Goal: Task Accomplishment & Management: Use online tool/utility

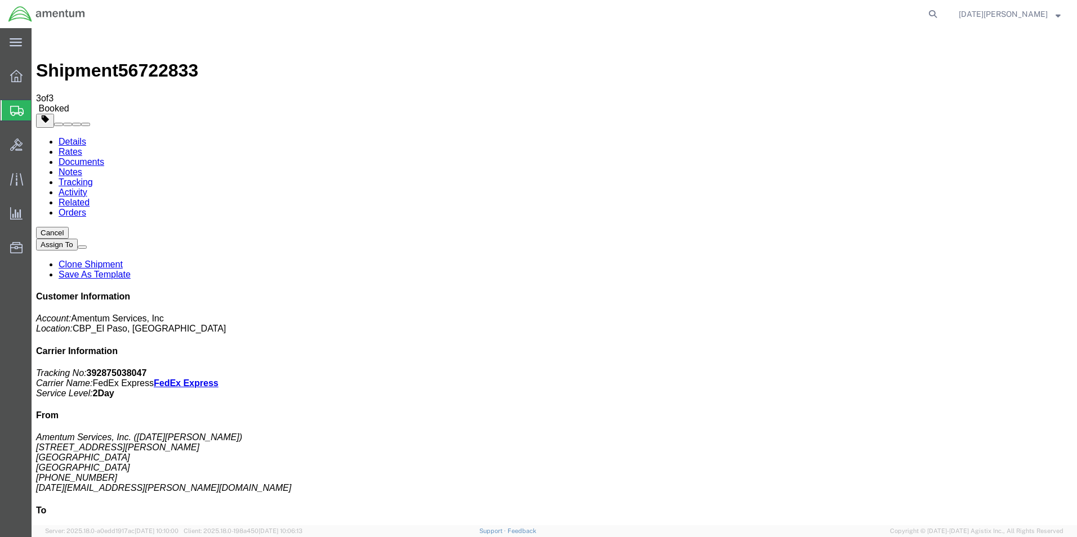
click at [0, 0] on span "Create from Template" at bounding box center [0, 0] width 0 height 0
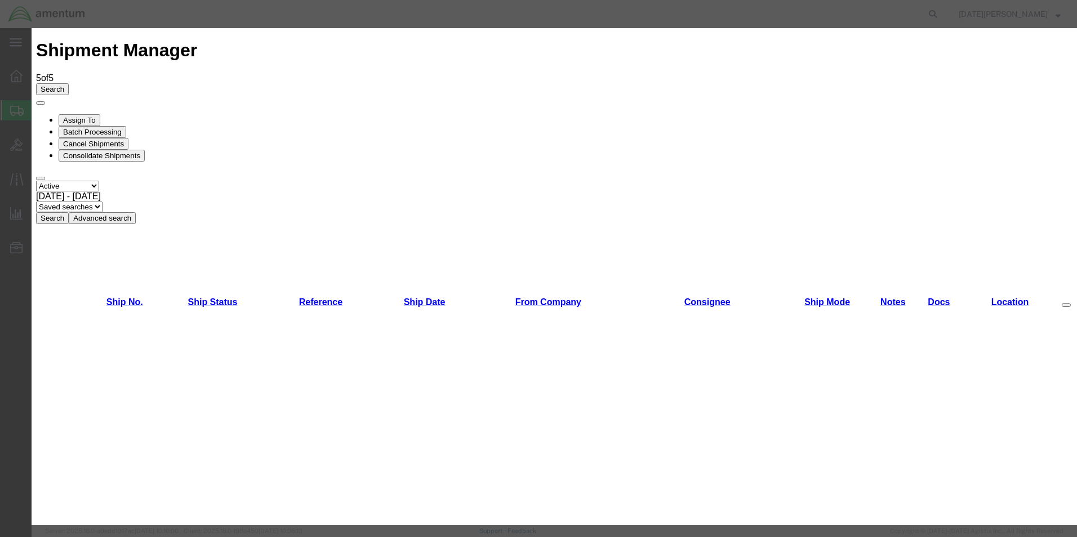
scroll to position [845, 0]
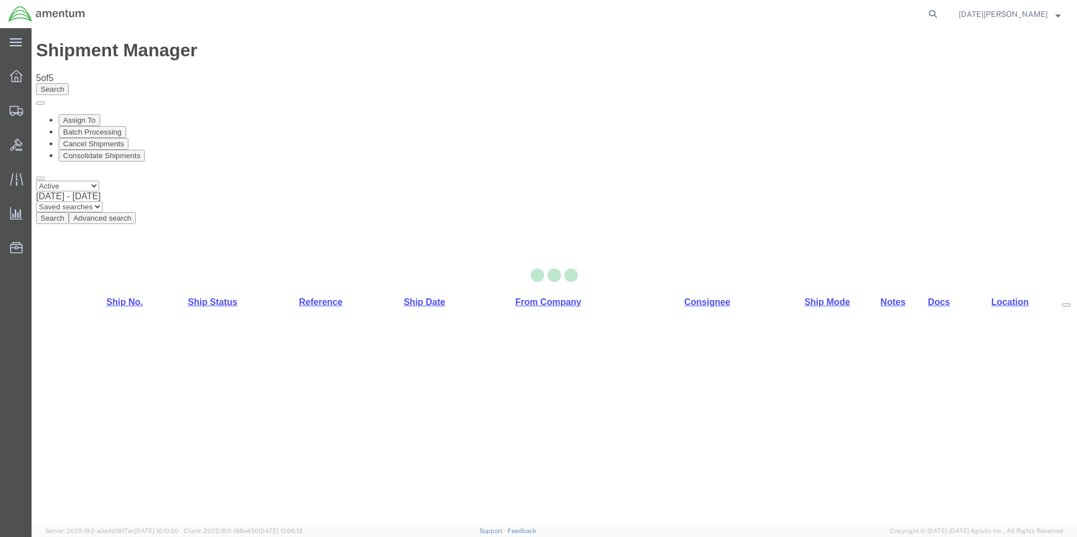
select select "49939"
select select "49951"
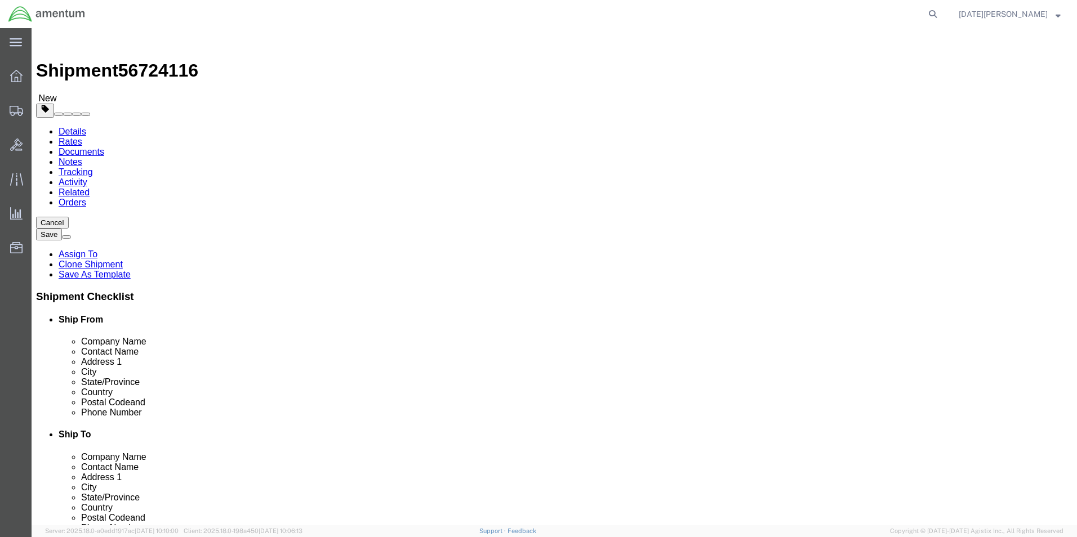
scroll to position [338, 0]
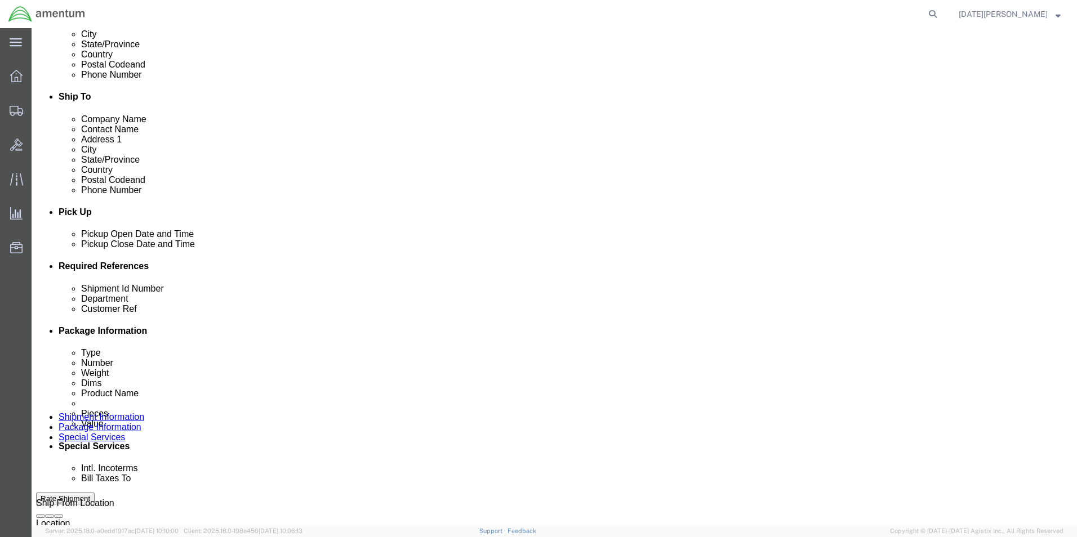
click input "USAGE#"
type input "USAGE# 329007"
click input "USAGE#"
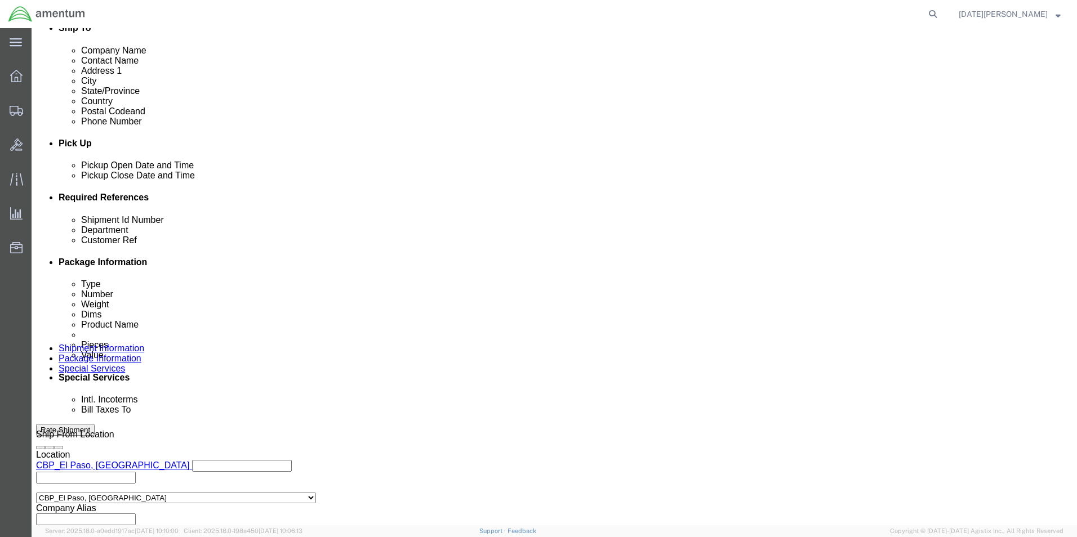
scroll to position [470, 0]
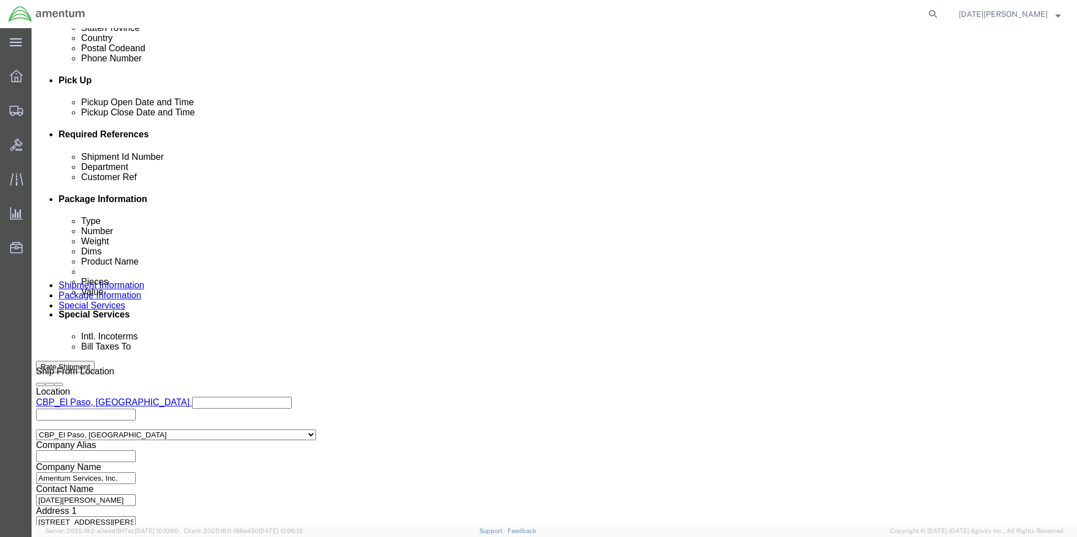
type input "USAGE# 329007"
click button "Continue"
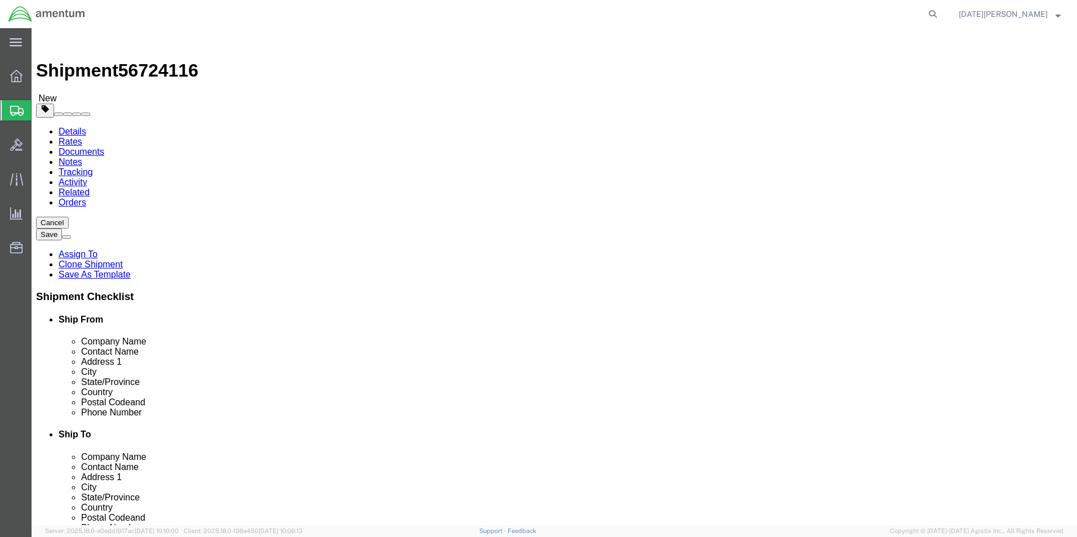
click select "Select Bale(s) Basket(s) Bolt(s) Bottle(s) Buckets Bulk Bundle(s) Can(s) Cardbo…"
select select "SBX"
click select "Select Bale(s) Basket(s) Bolt(s) Bottle(s) Buckets Bulk Bundle(s) Can(s) Cardbo…"
type input "12.25"
type input "11.00"
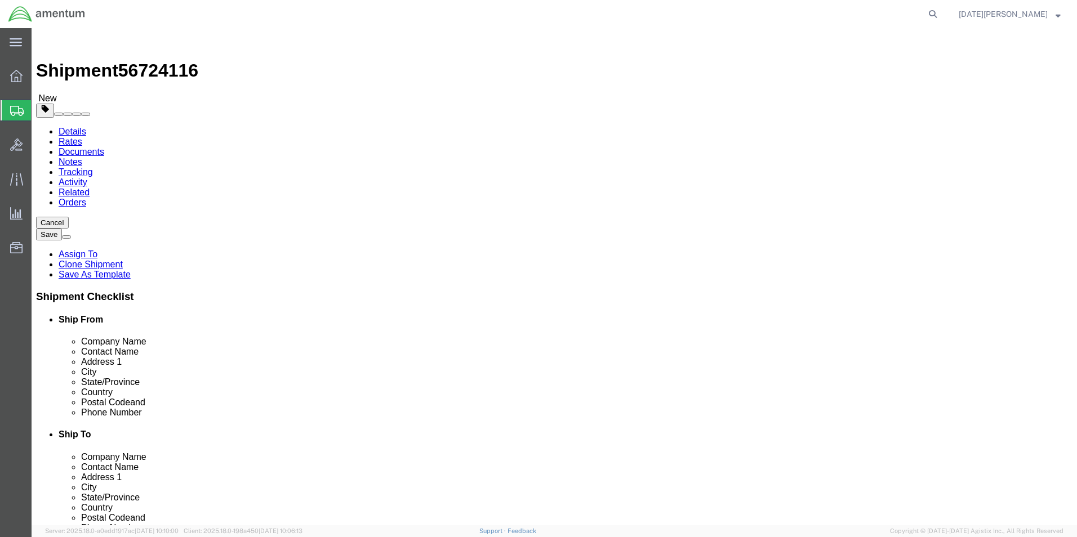
type input "1.50"
click dd "12.00 Each"
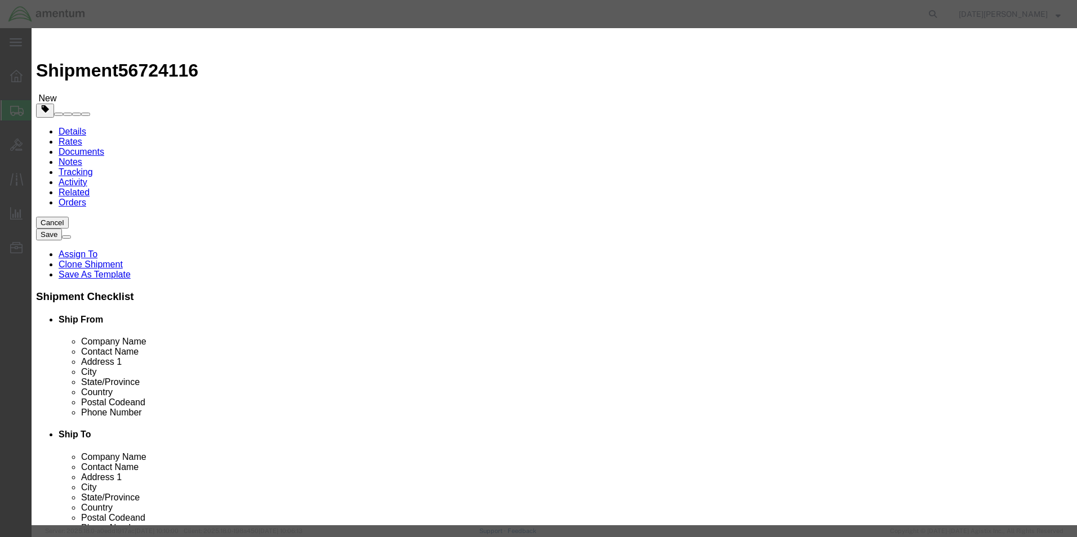
drag, startPoint x: 419, startPoint y: 90, endPoint x: 280, endPoint y: 92, distance: 139.1
click div "Product Name PAINT BRUSHES"
type input "BLACK PAD"
drag, startPoint x: 363, startPoint y: 109, endPoint x: 304, endPoint y: 137, distance: 65.0
click div "Product Name BLACK PAD Pieces 12.00 Select Bag Barrels 100Board Feet Bottle Box…"
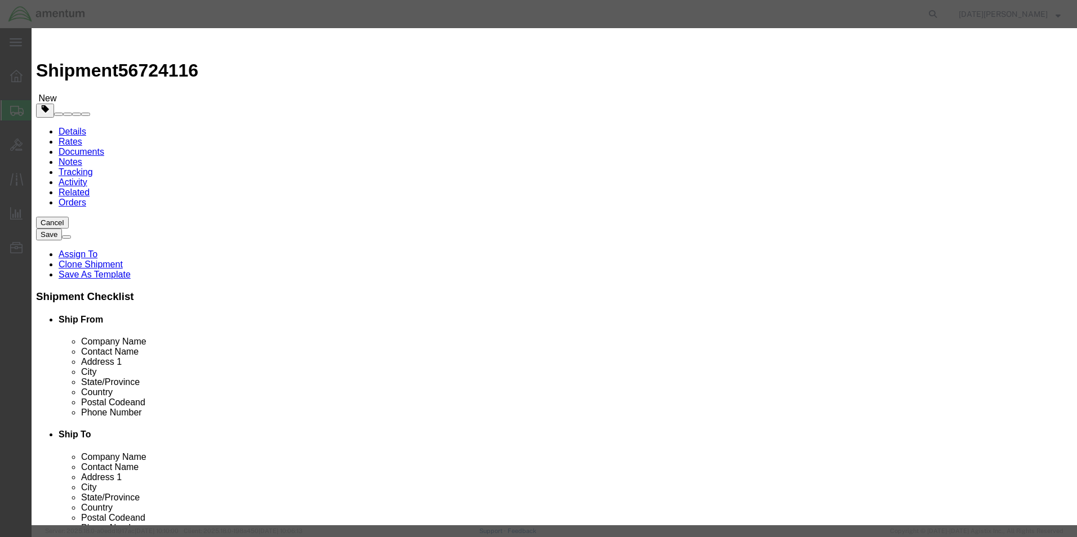
type input "2"
click label "Total Value"
click input "10"
type input "1"
type input "60.00"
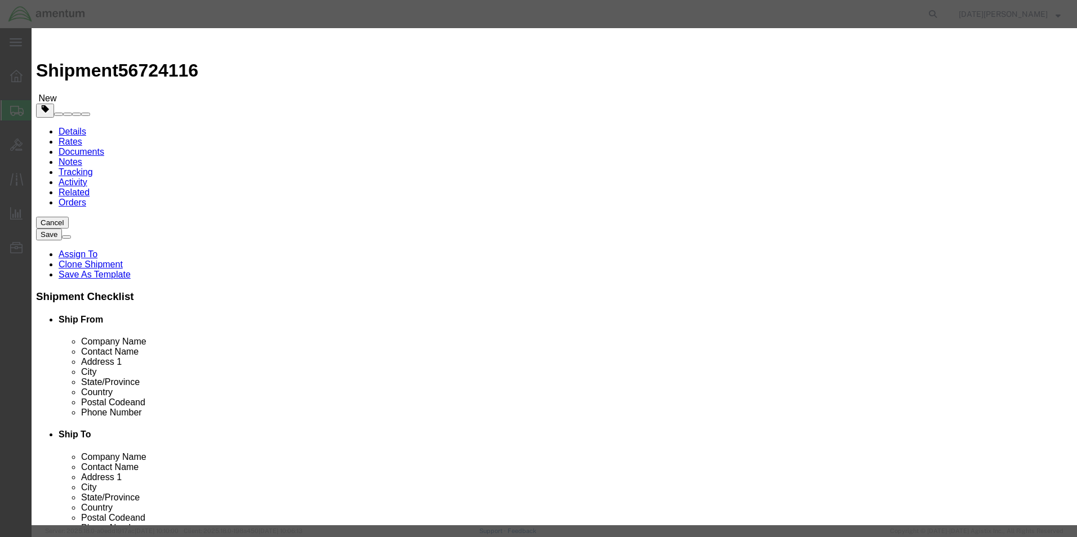
click button "Save & Close"
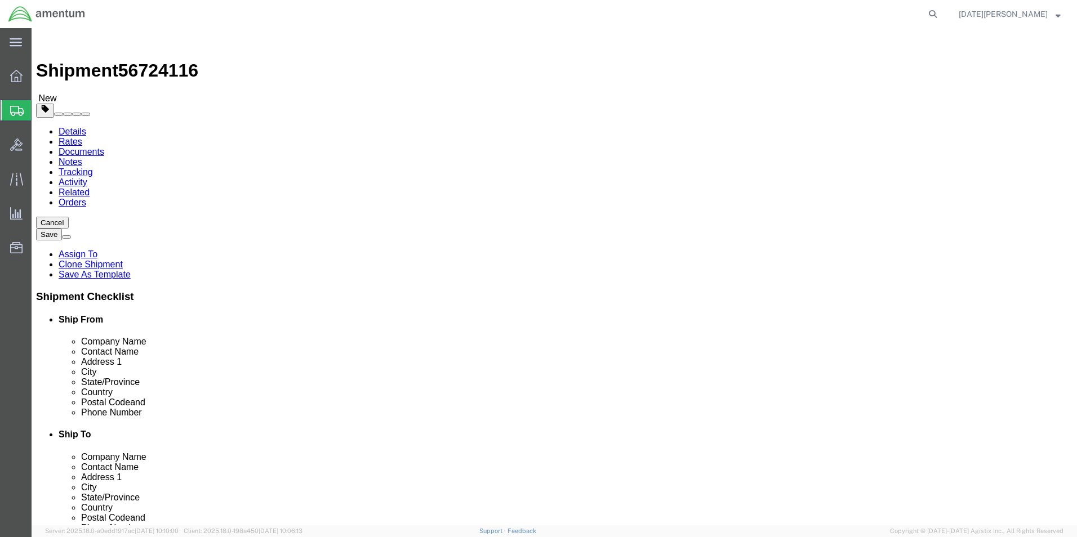
click button "Rate Shipment"
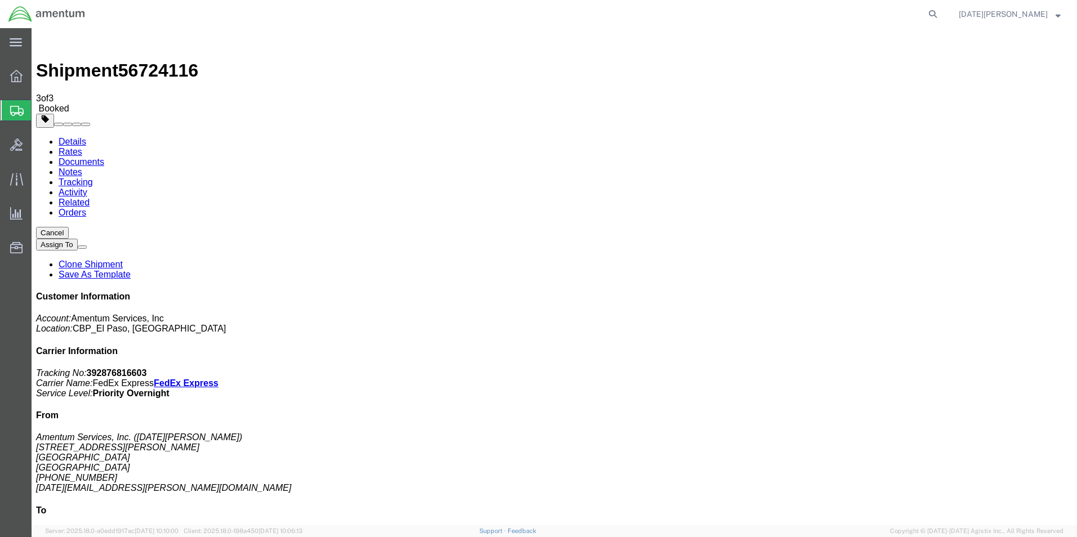
drag, startPoint x: 468, startPoint y: 203, endPoint x: 473, endPoint y: 207, distance: 6.4
